Goal: Browse casually

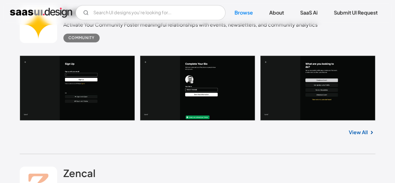
scroll to position [562, 0]
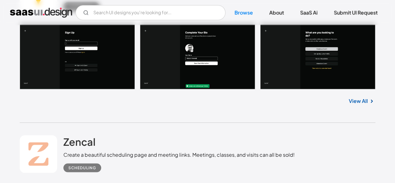
click at [362, 101] on link "View All" at bounding box center [358, 100] width 19 height 7
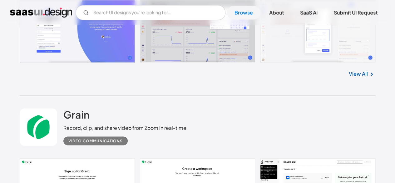
scroll to position [2901, 0]
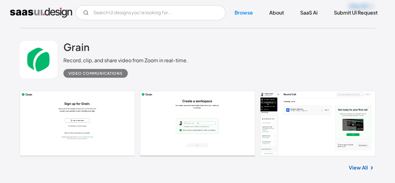
click at [100, 113] on link at bounding box center [198, 123] width 356 height 65
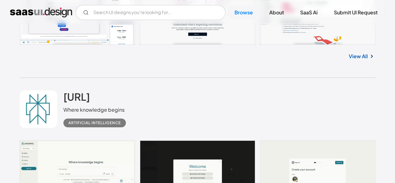
scroll to position [1154, 0]
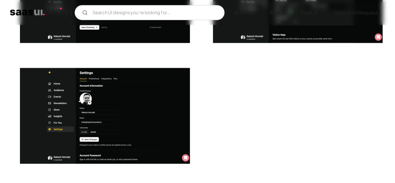
scroll to position [1561, 0]
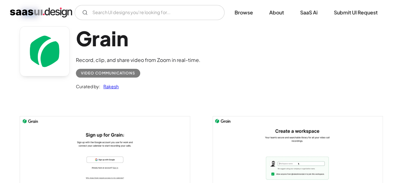
scroll to position [125, 0]
